Goal: Task Accomplishment & Management: Use online tool/utility

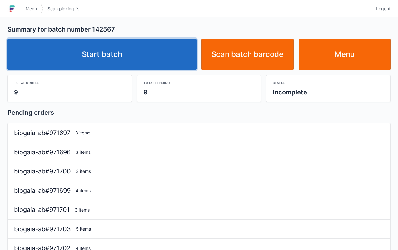
click at [124, 59] on link "Start batch" at bounding box center [101, 54] width 189 height 31
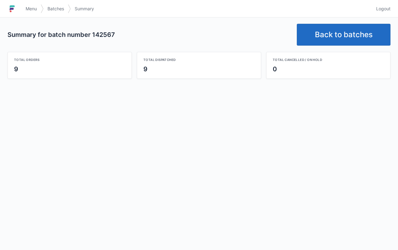
click at [356, 36] on link "Back to batches" at bounding box center [344, 35] width 94 height 22
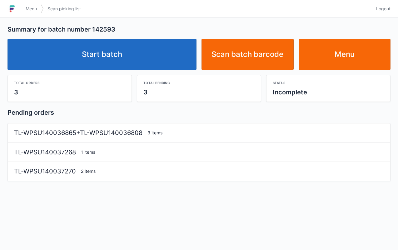
click at [140, 56] on link "Start batch" at bounding box center [101, 54] width 189 height 31
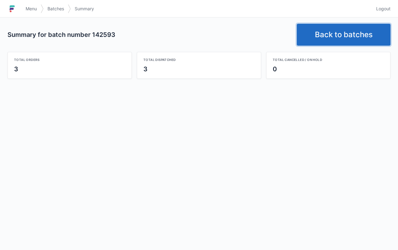
click at [349, 32] on link "Back to batches" at bounding box center [344, 35] width 94 height 22
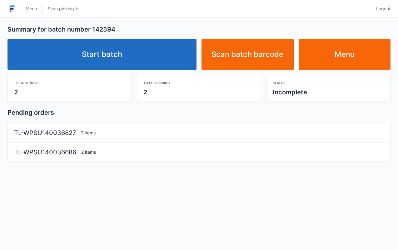
click at [135, 52] on link "Start batch" at bounding box center [101, 54] width 189 height 31
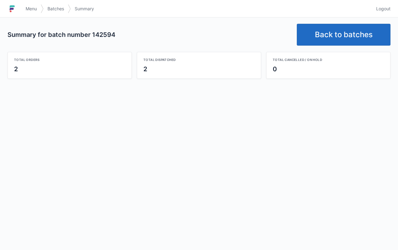
click at [340, 30] on link "Back to batches" at bounding box center [344, 35] width 94 height 22
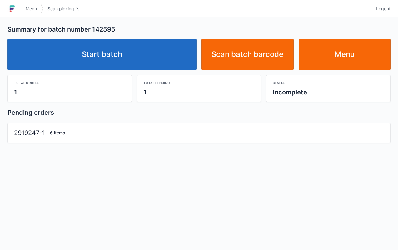
click at [133, 62] on link "Start batch" at bounding box center [101, 54] width 189 height 31
